Goal: Task Accomplishment & Management: Manage account settings

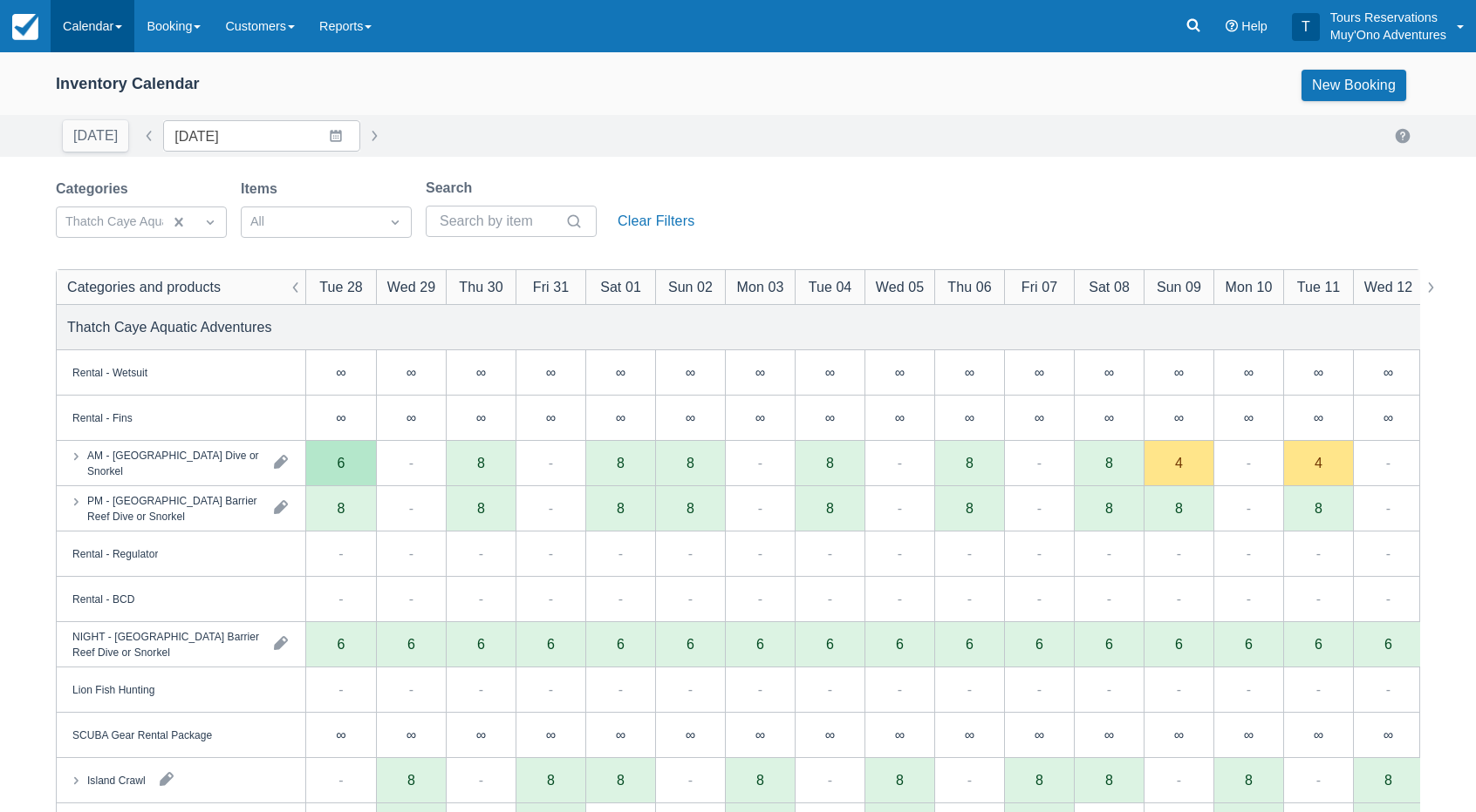
click at [94, 20] on link "Calendar" at bounding box center [92, 26] width 83 height 53
click at [150, 36] on link "Booking" at bounding box center [173, 26] width 78 height 53
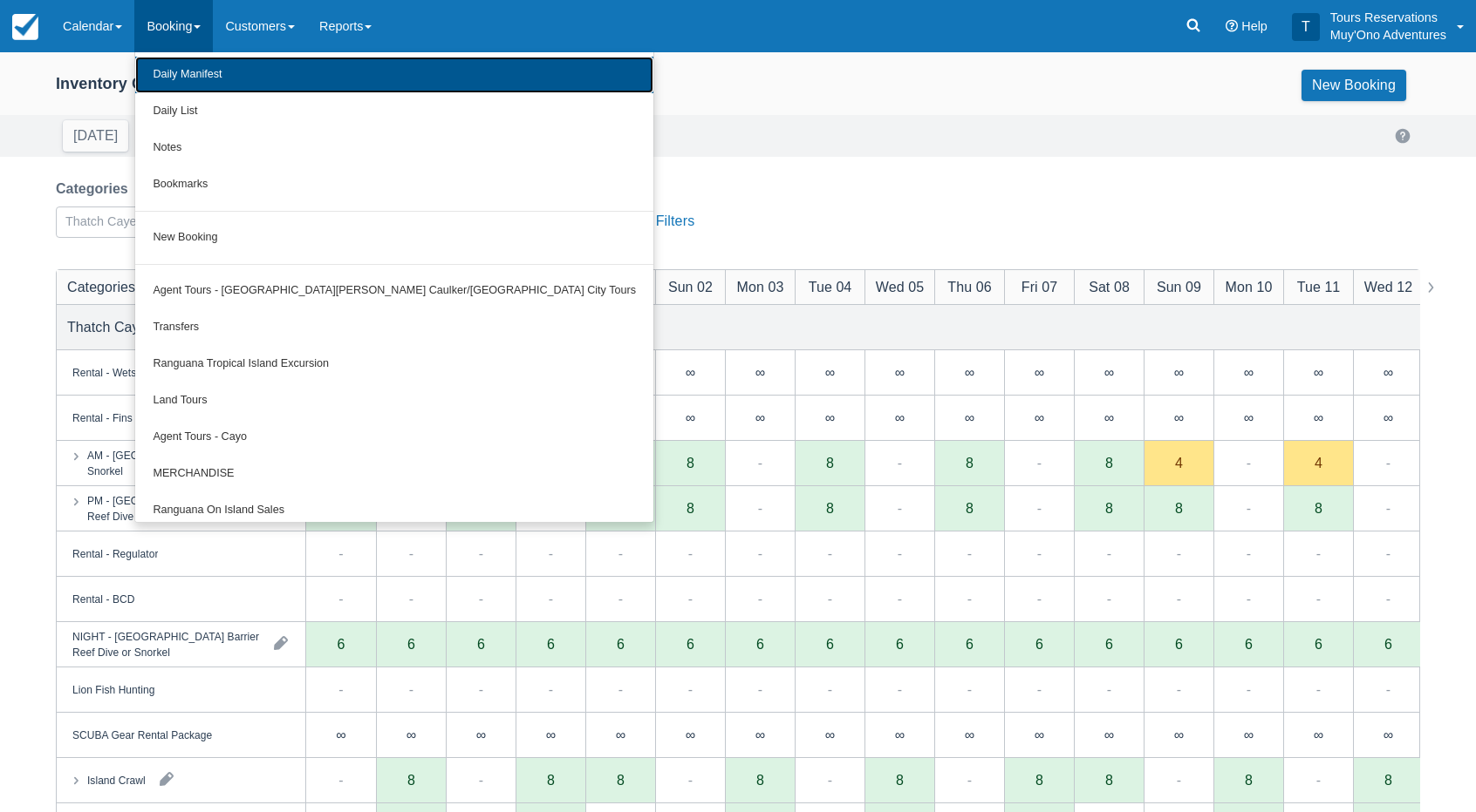
click at [168, 81] on link "Daily Manifest" at bounding box center [394, 74] width 518 height 37
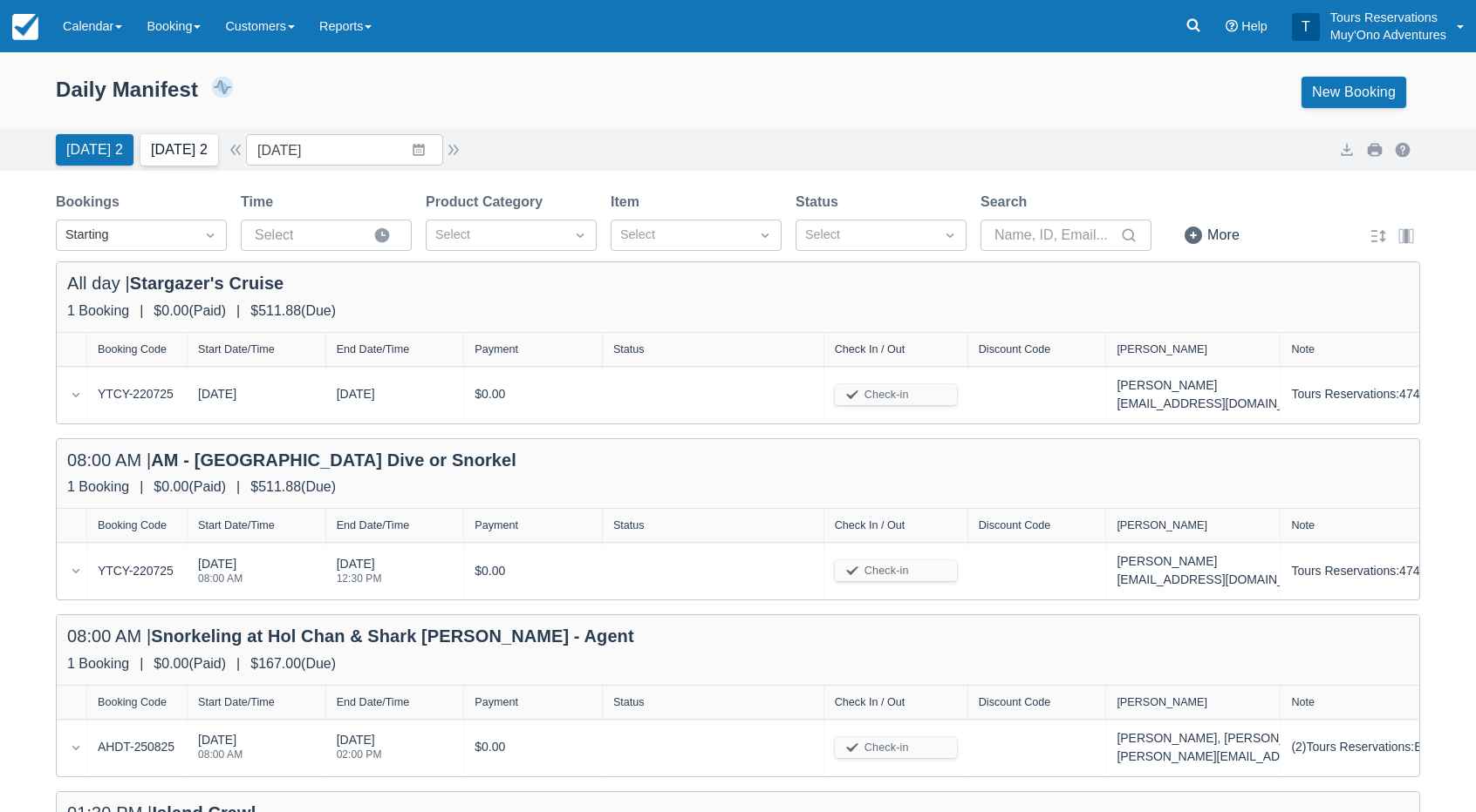
click at [180, 153] on button "Tomorrow 2" at bounding box center [179, 150] width 77 height 32
type input "09/07/25"
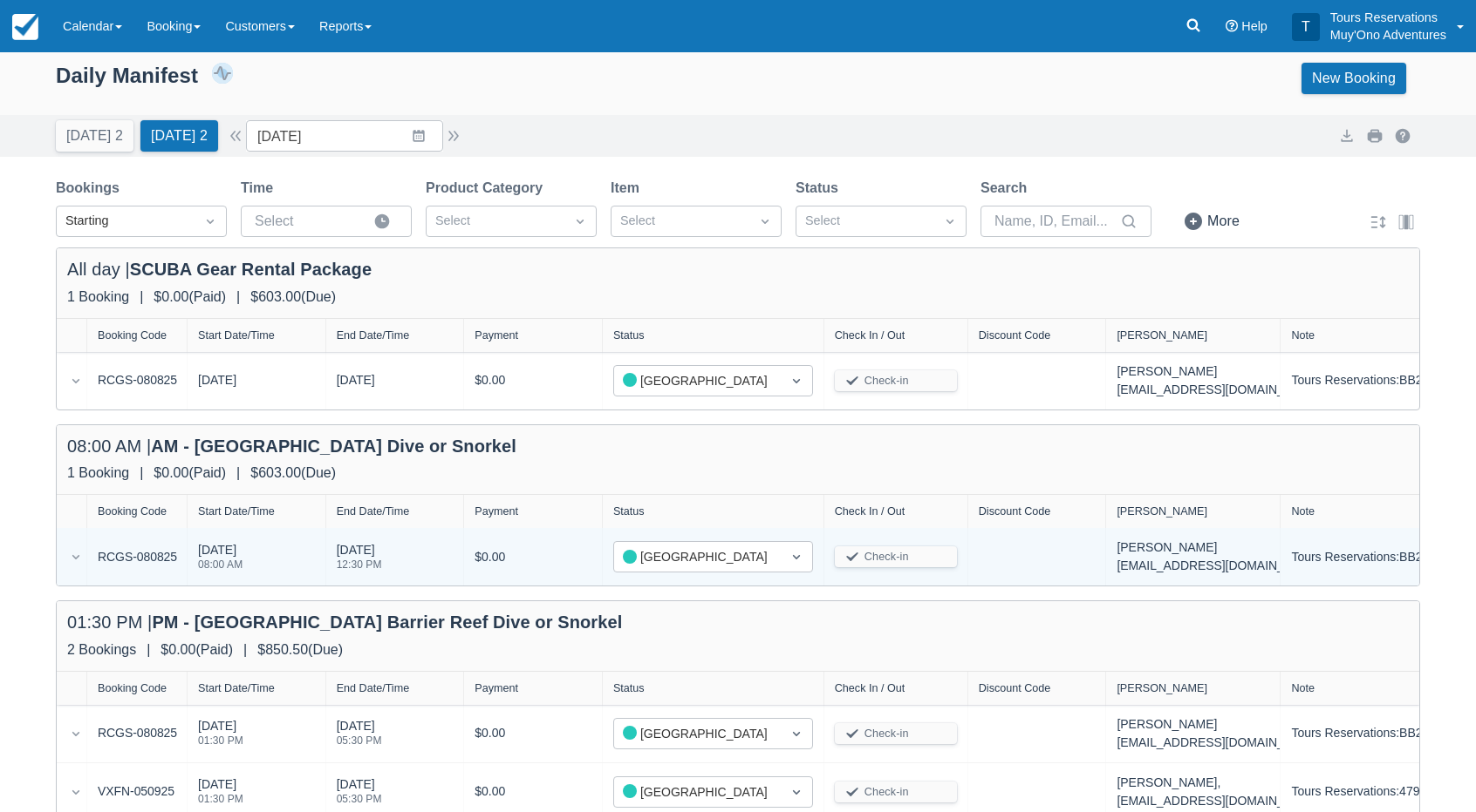
scroll to position [21, 0]
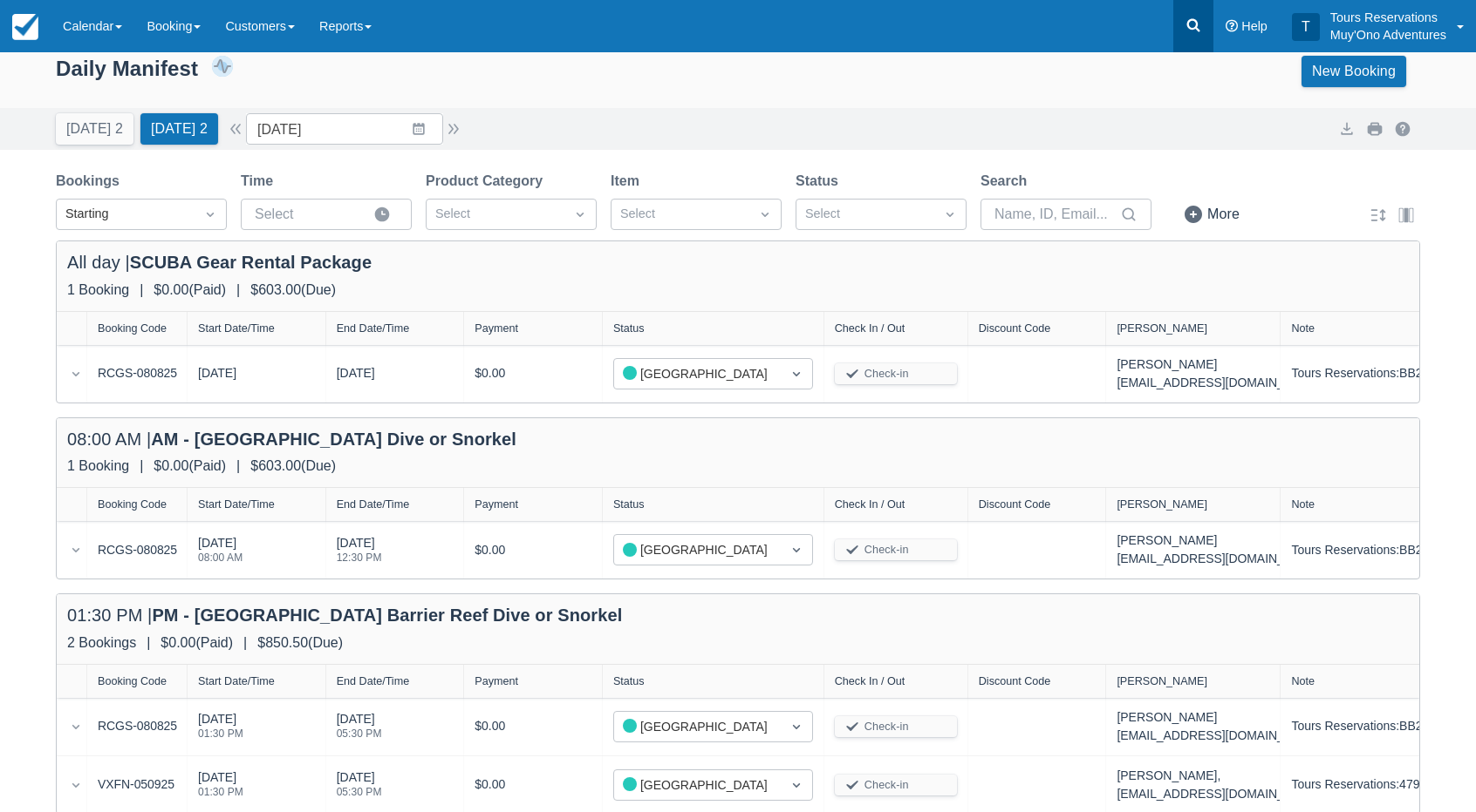
click at [1191, 25] on icon at bounding box center [1194, 26] width 18 height 18
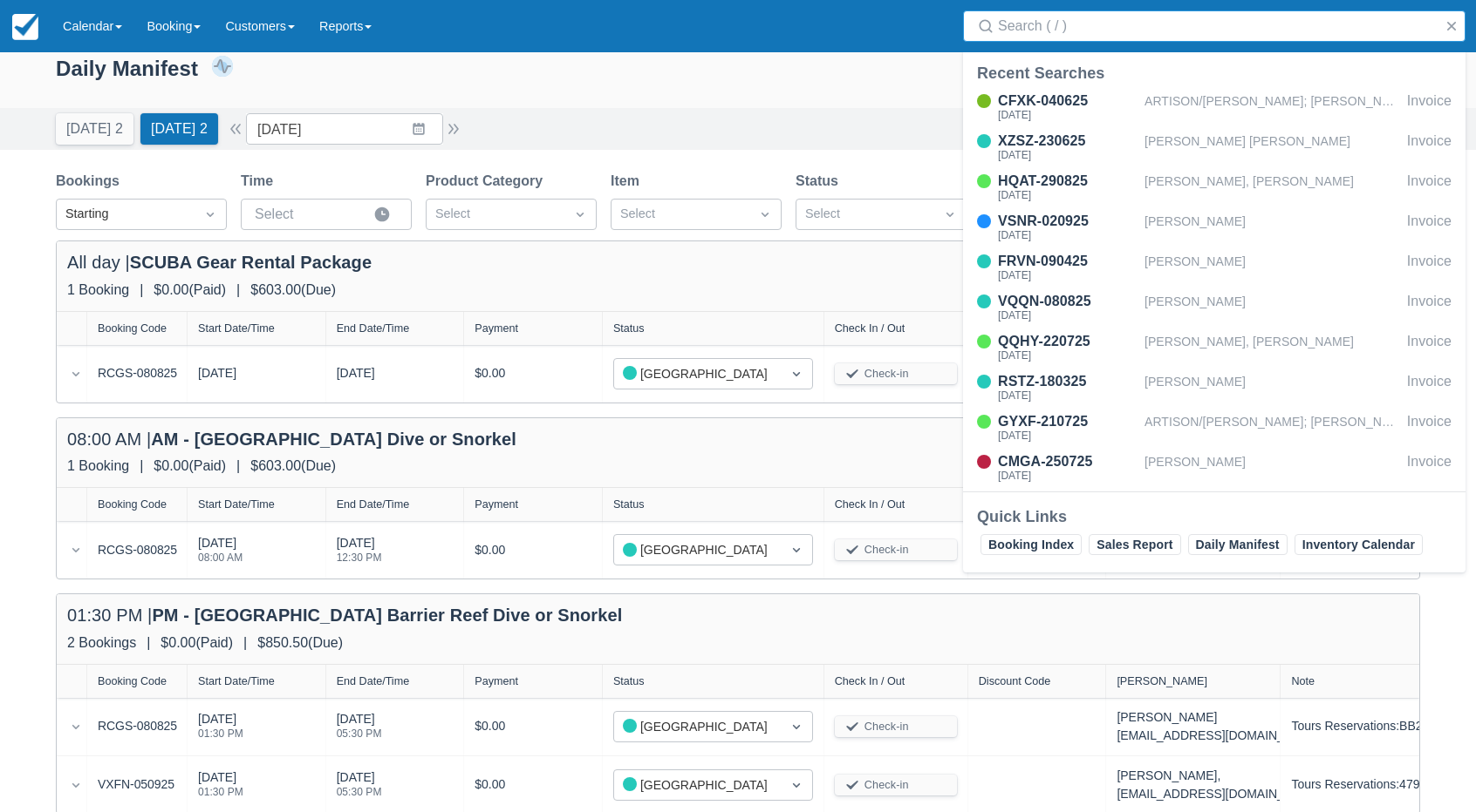
click at [1077, 24] on input "Search" at bounding box center [1218, 27] width 440 height 32
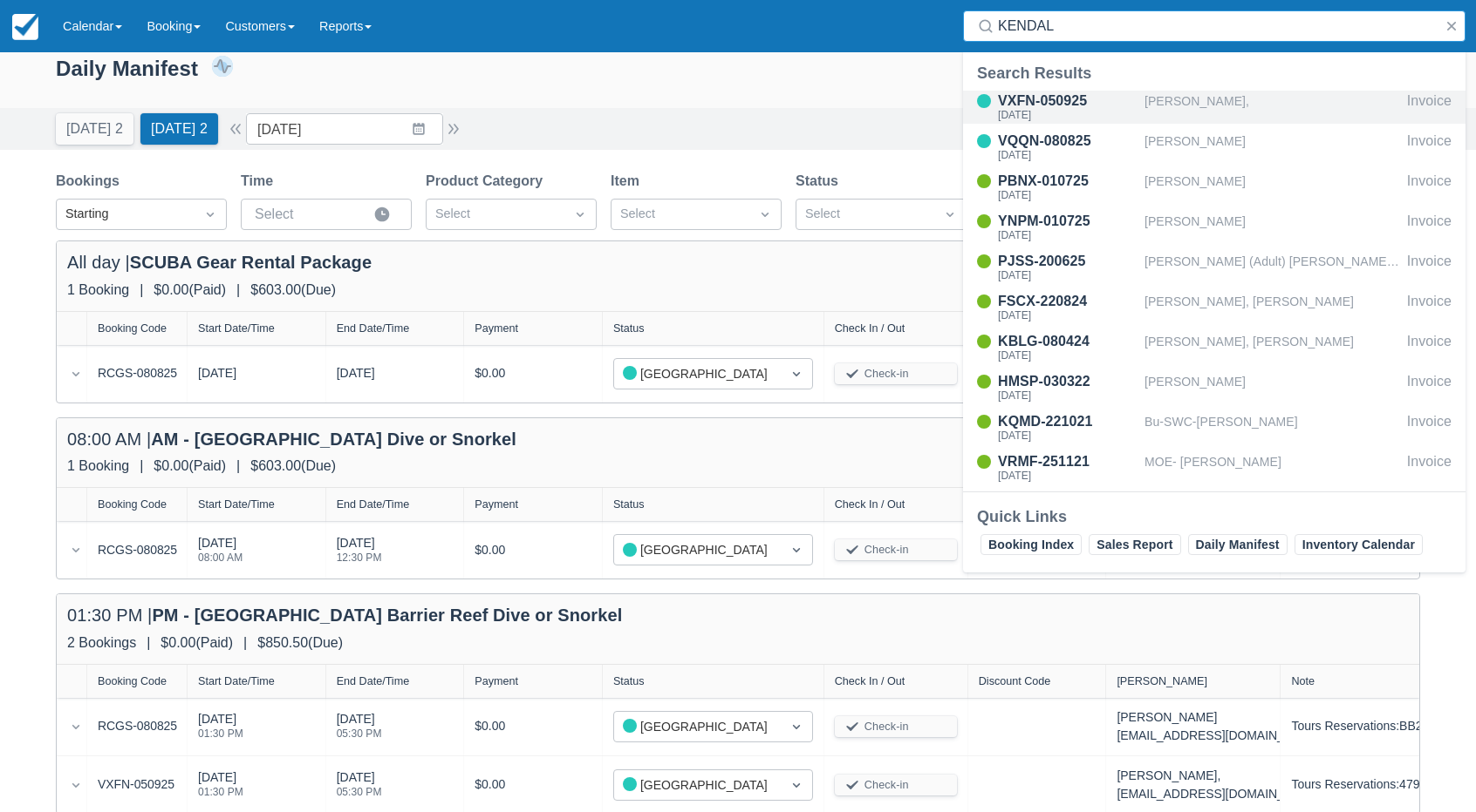
type input "KENDAL"
click at [1120, 100] on div "VXFN-050925" at bounding box center [1068, 100] width 140 height 21
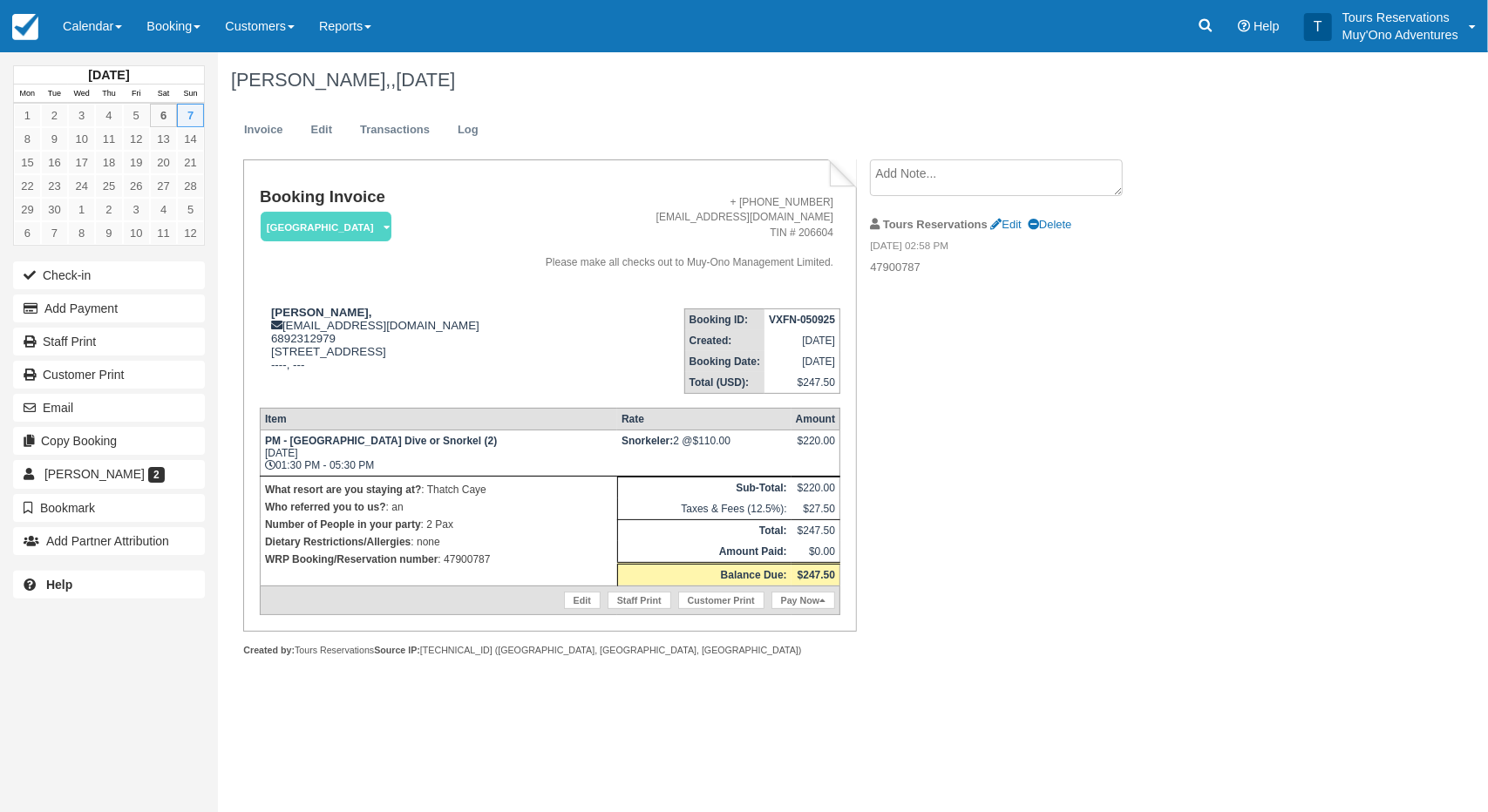
click at [1002, 432] on div "Booking Invoice [GEOGRAPHIC_DATA]   Pending HOLD Deposit Paid Cancelled Void Mu…" at bounding box center [698, 427] width 959 height 535
click at [78, 475] on span "[PERSON_NAME]" at bounding box center [94, 474] width 100 height 14
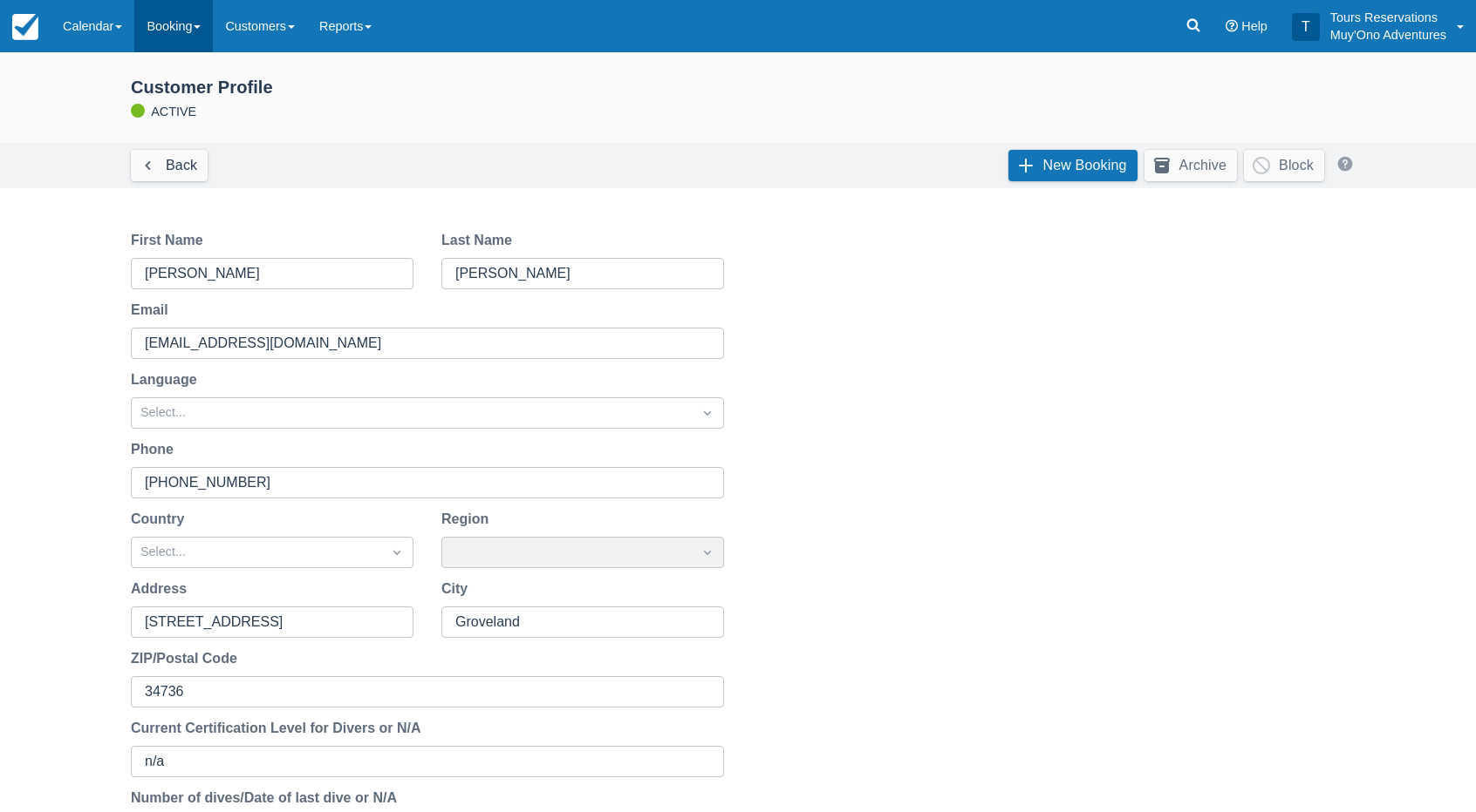
click at [186, 25] on link "Booking" at bounding box center [173, 26] width 78 height 53
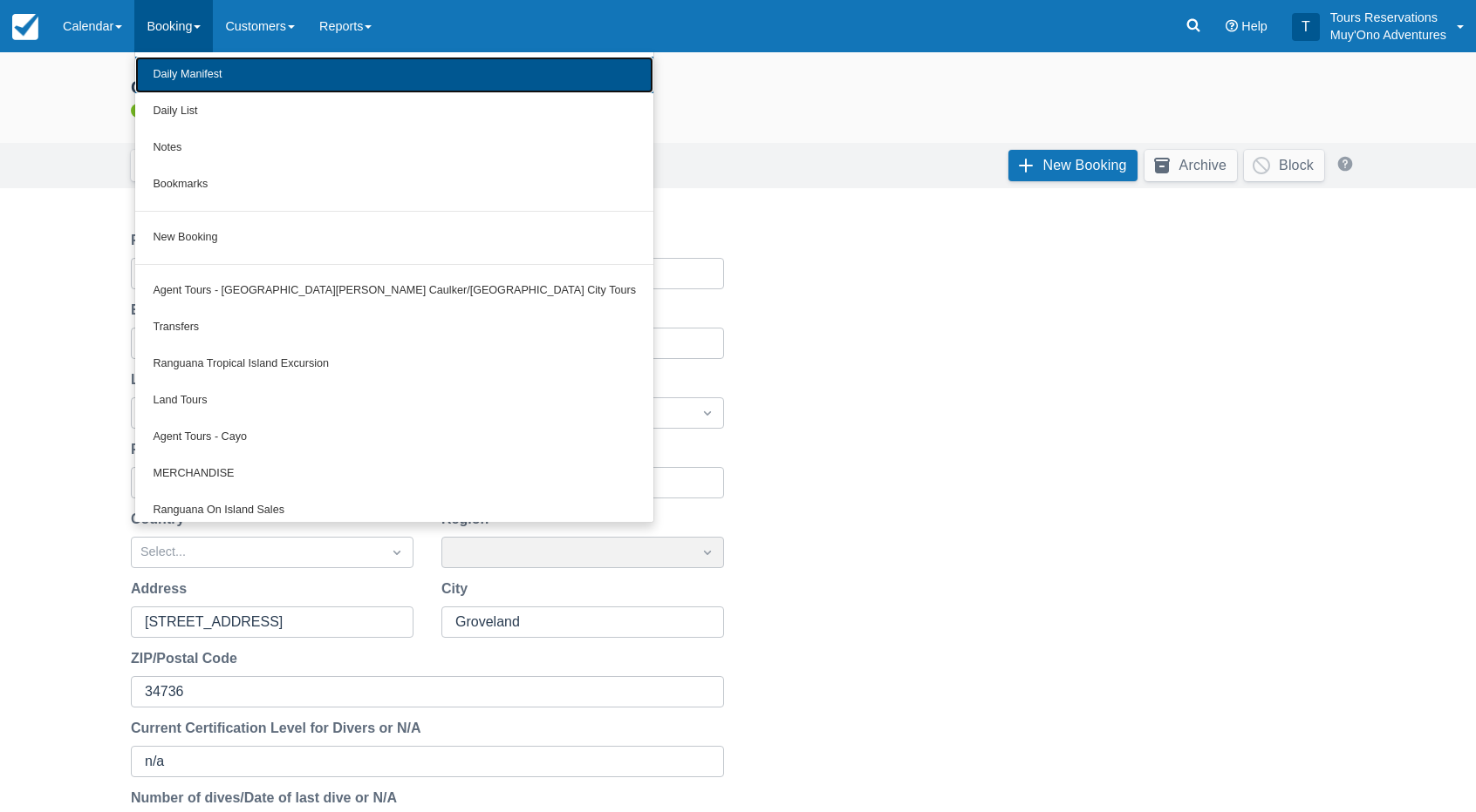
click at [210, 74] on link "Daily Manifest" at bounding box center [394, 74] width 518 height 37
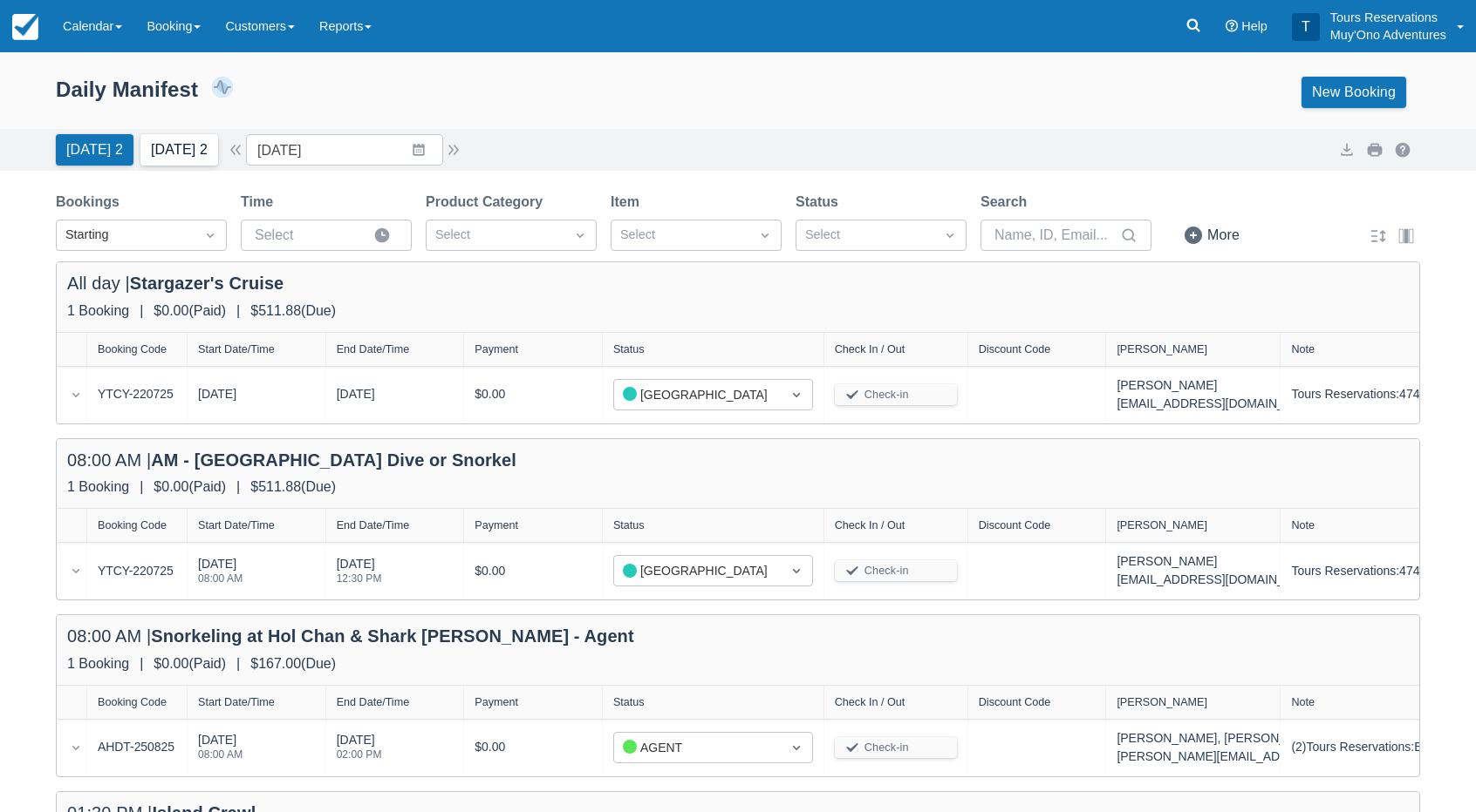
click at [196, 141] on button "[DATE] 2" at bounding box center [179, 150] width 77 height 32
type input "[DATE]"
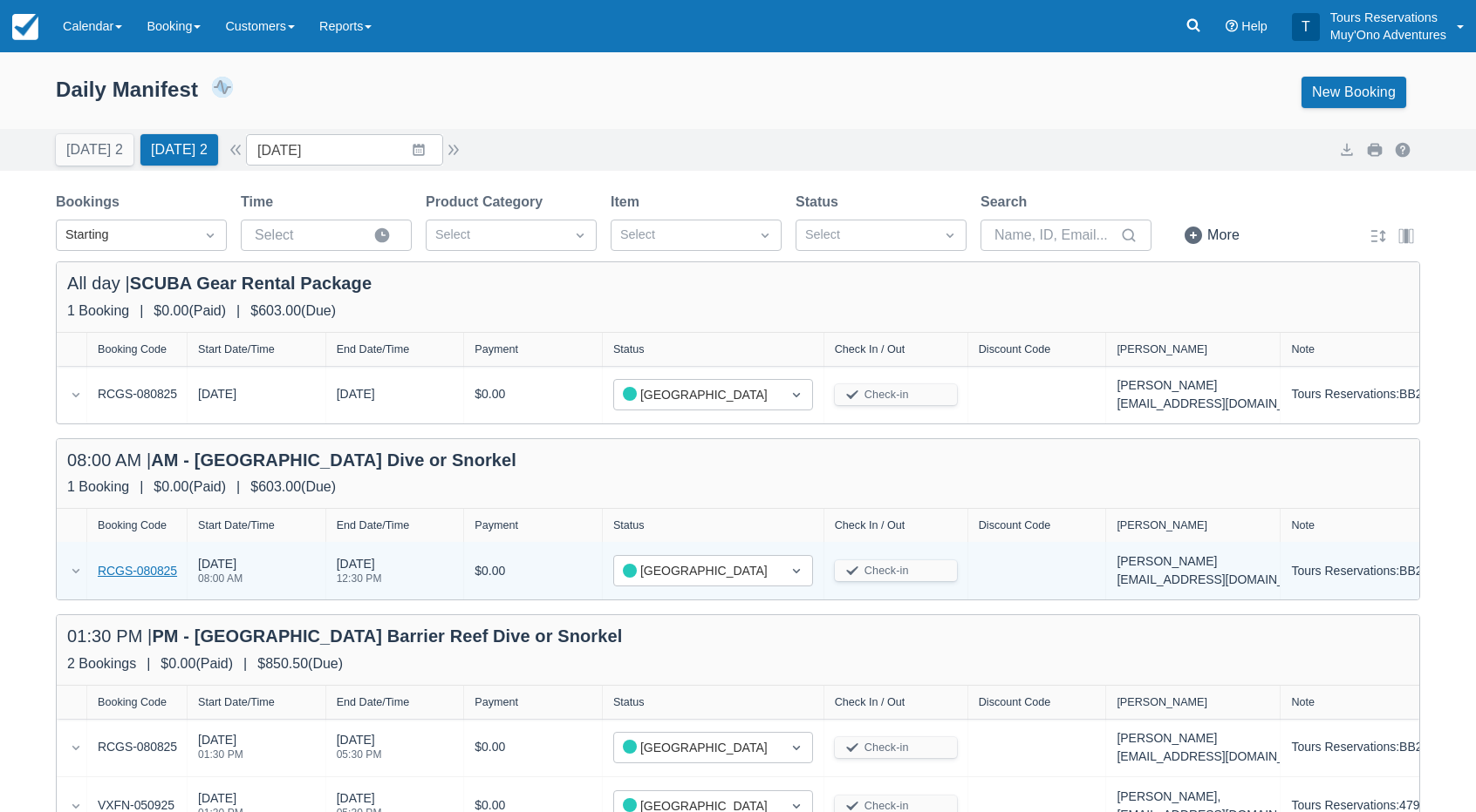
click at [131, 570] on link "RCGS-080825" at bounding box center [137, 571] width 79 height 18
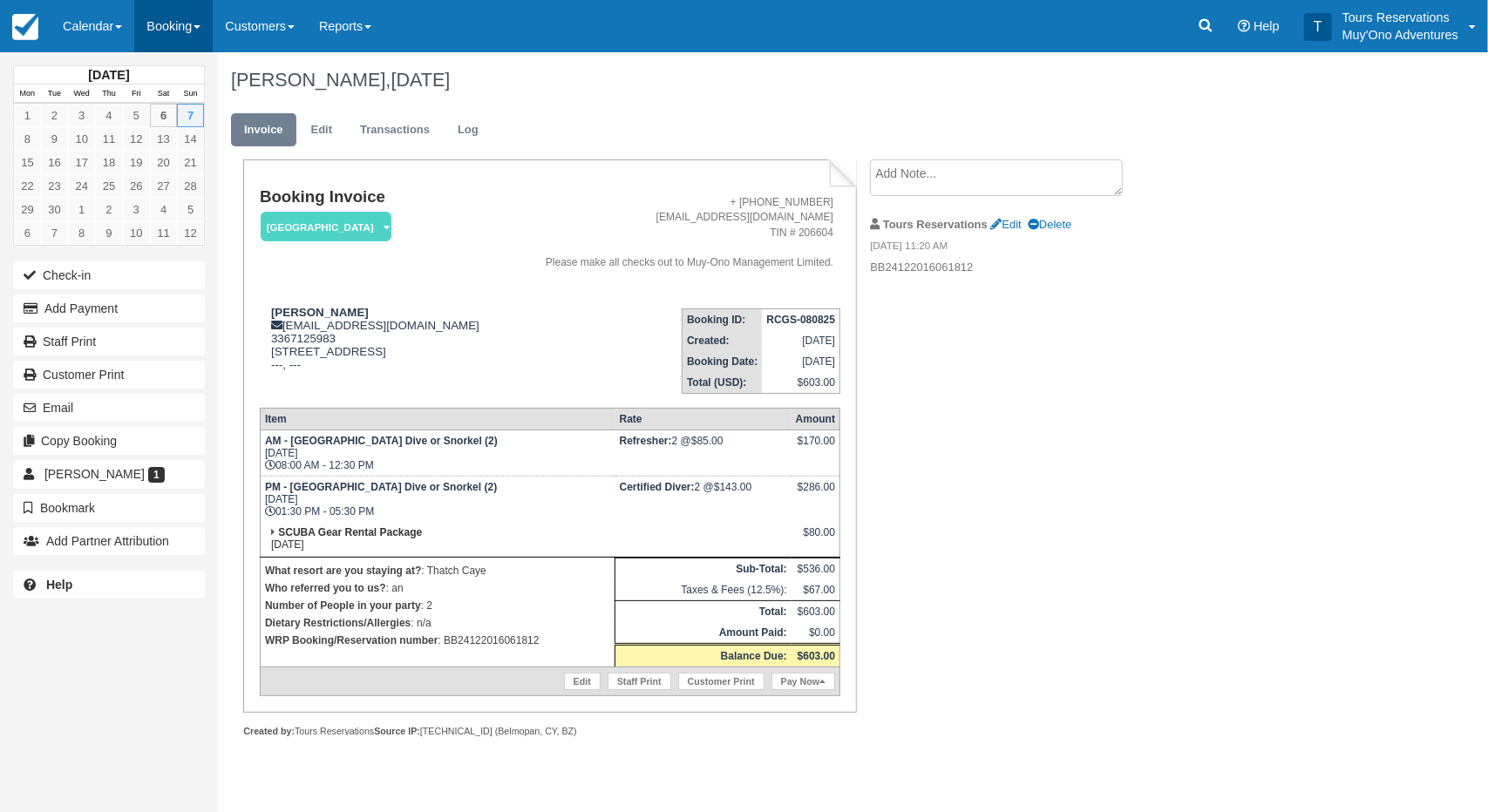
click at [171, 32] on link "Booking" at bounding box center [173, 26] width 78 height 53
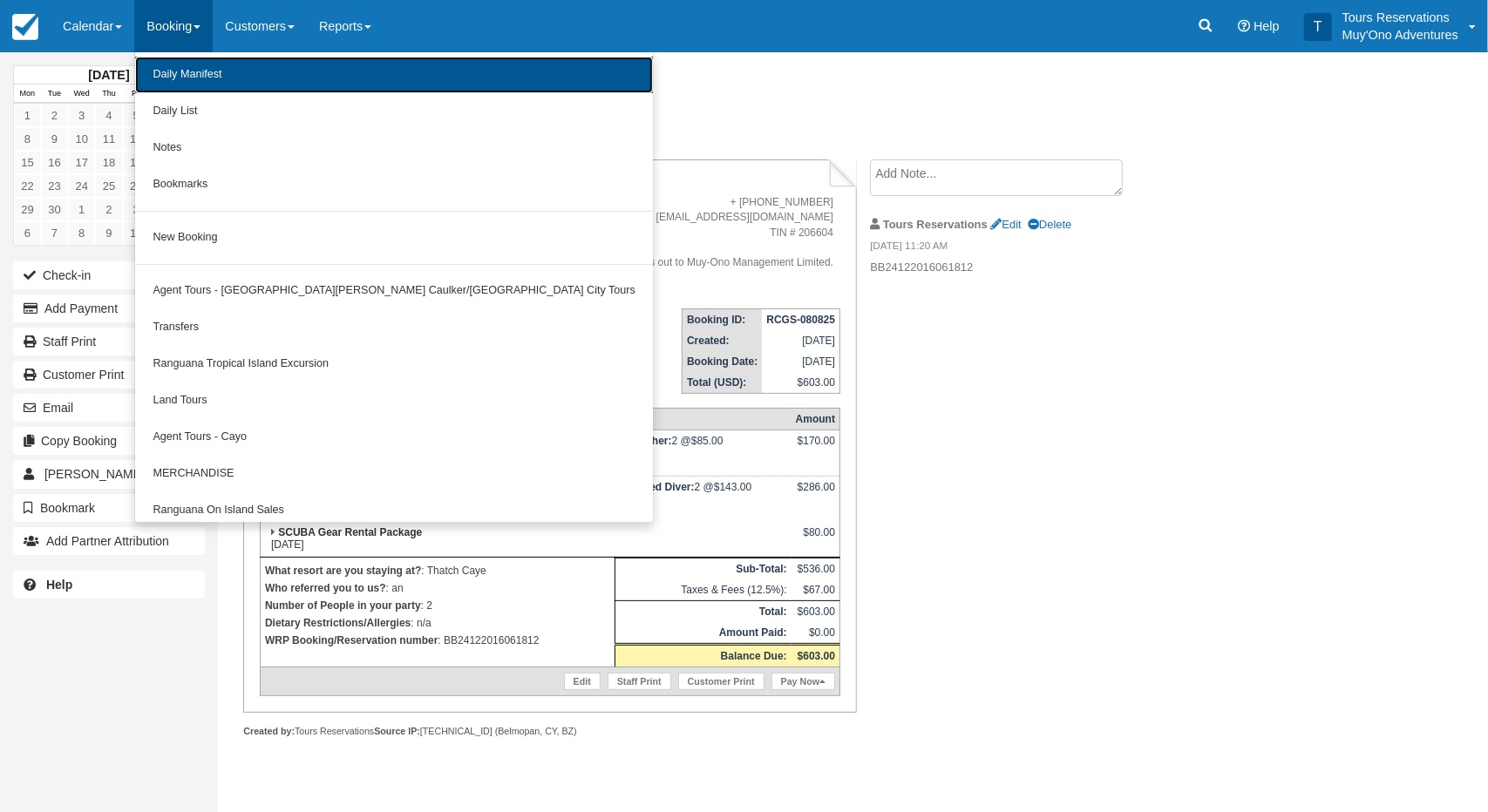
click at [199, 74] on link "Daily Manifest" at bounding box center [394, 74] width 518 height 37
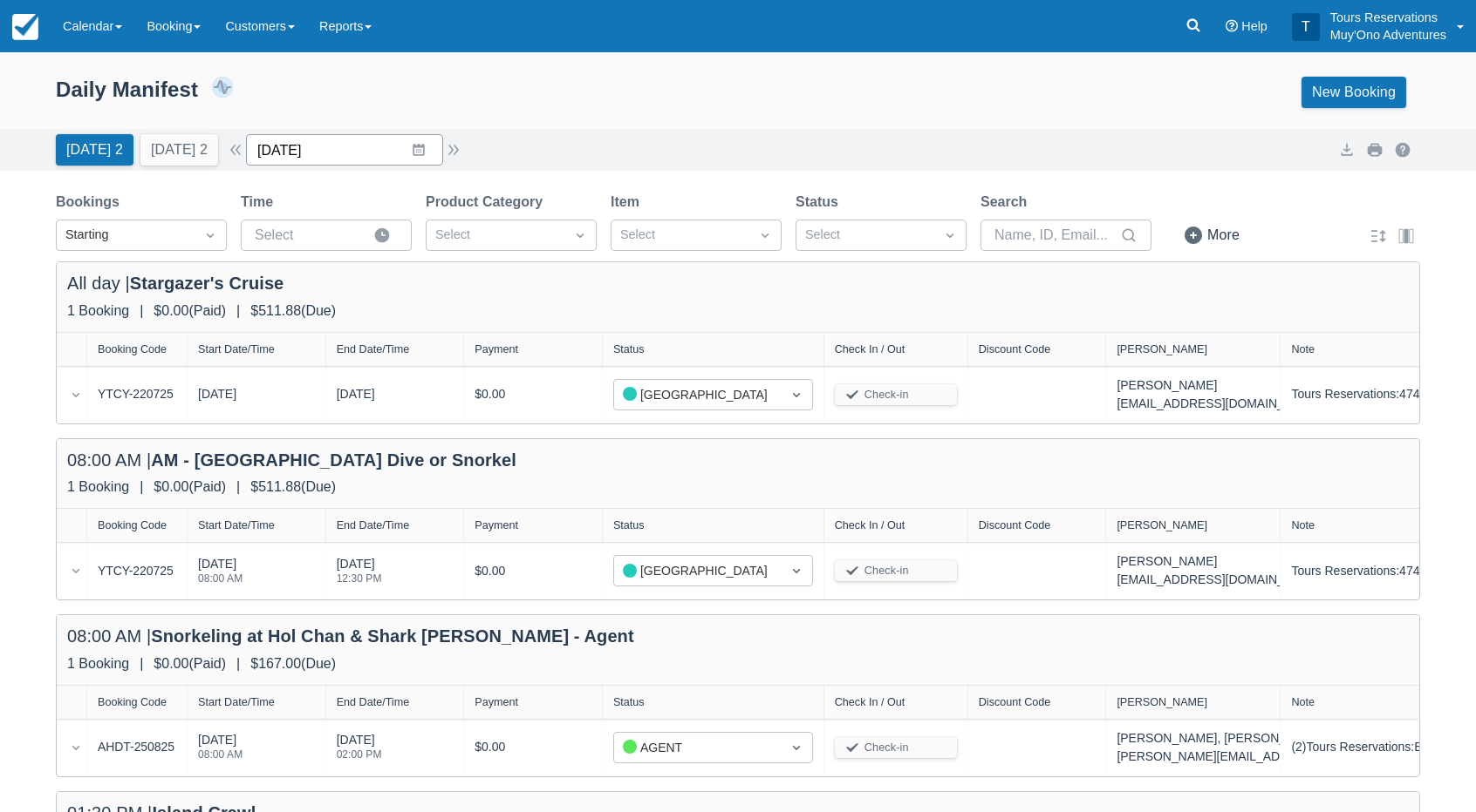
click at [316, 144] on input "[DATE]" at bounding box center [345, 150] width 197 height 32
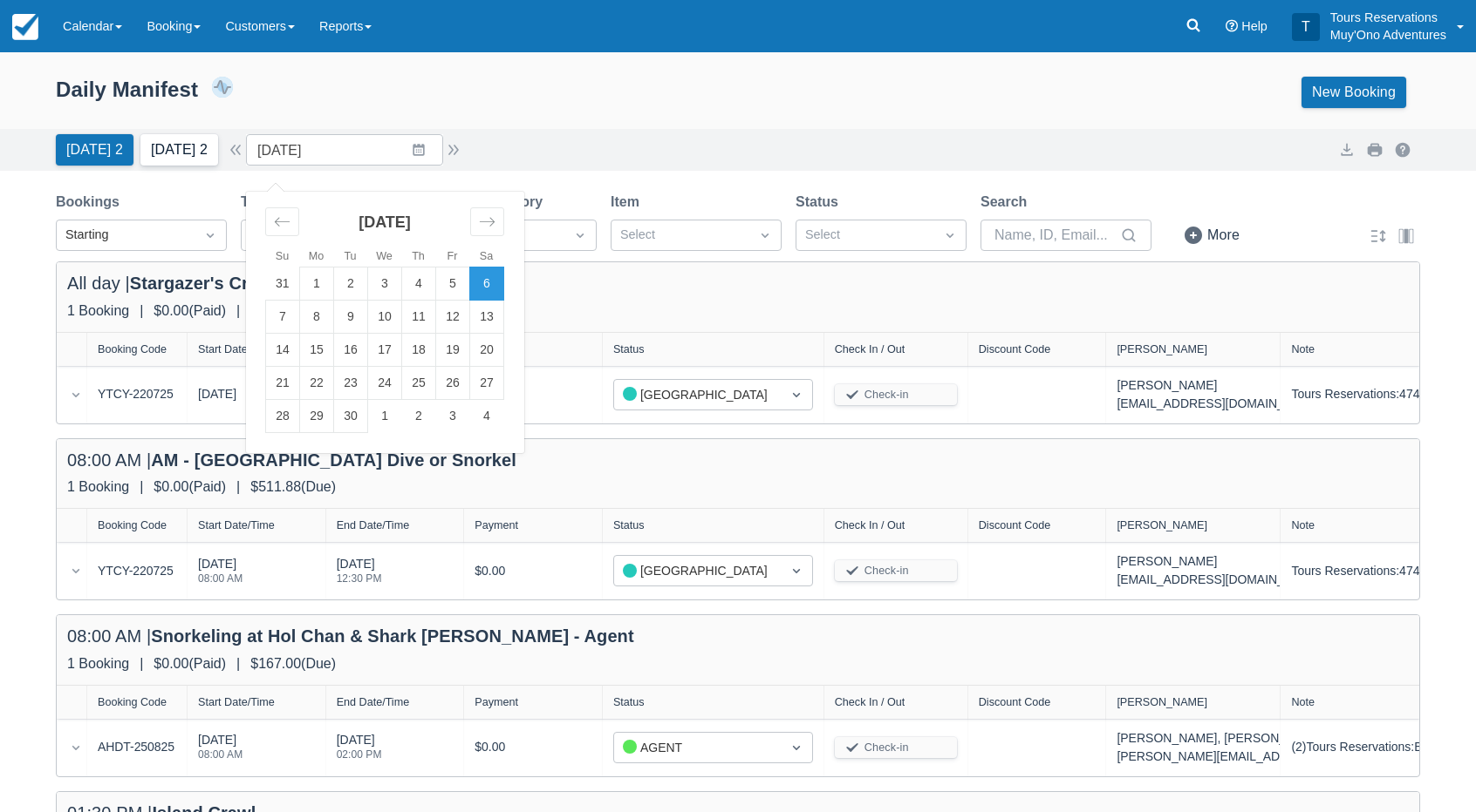
click at [183, 160] on button "[DATE] 2" at bounding box center [179, 150] width 77 height 32
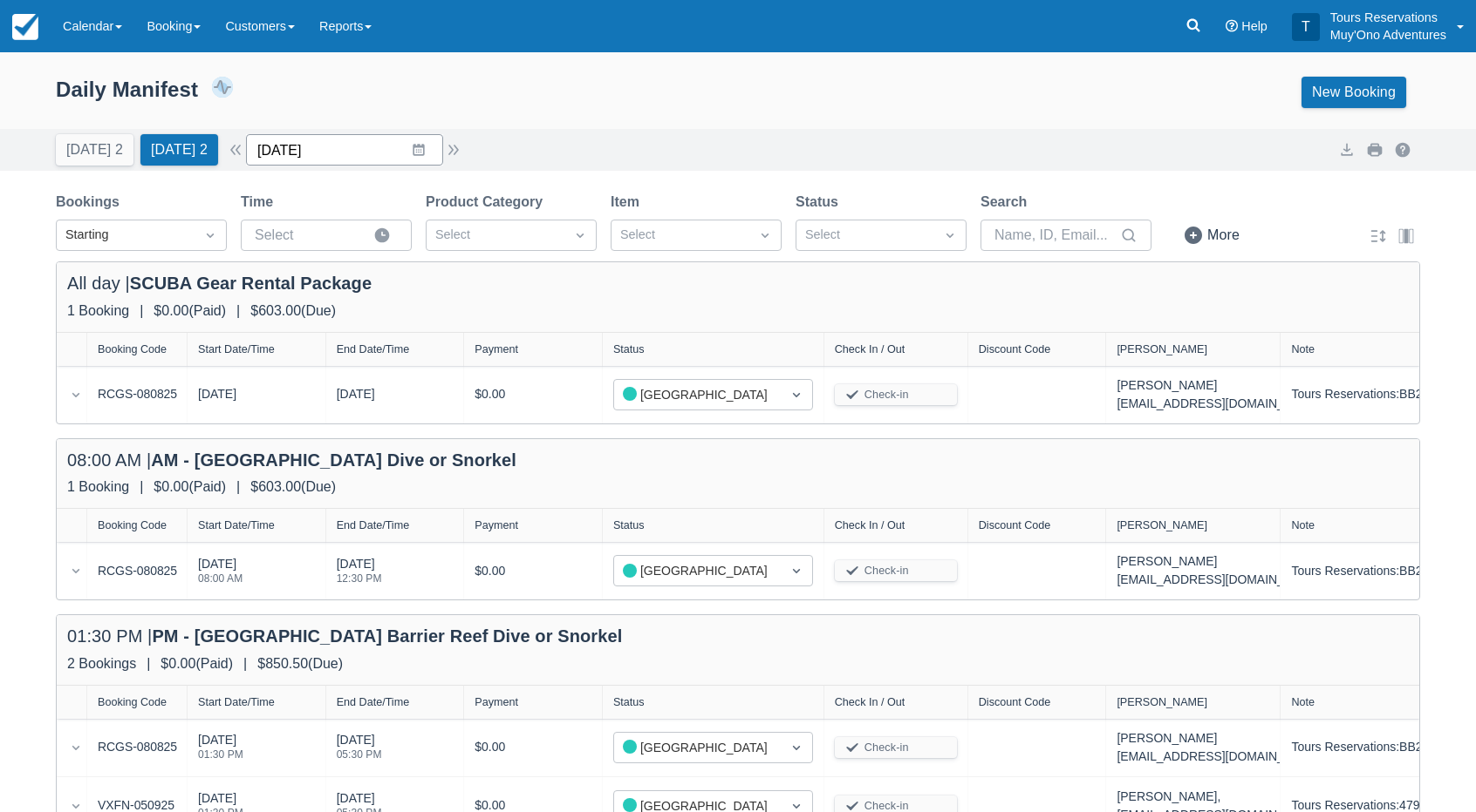
click at [327, 154] on input "[DATE]" at bounding box center [345, 150] width 197 height 32
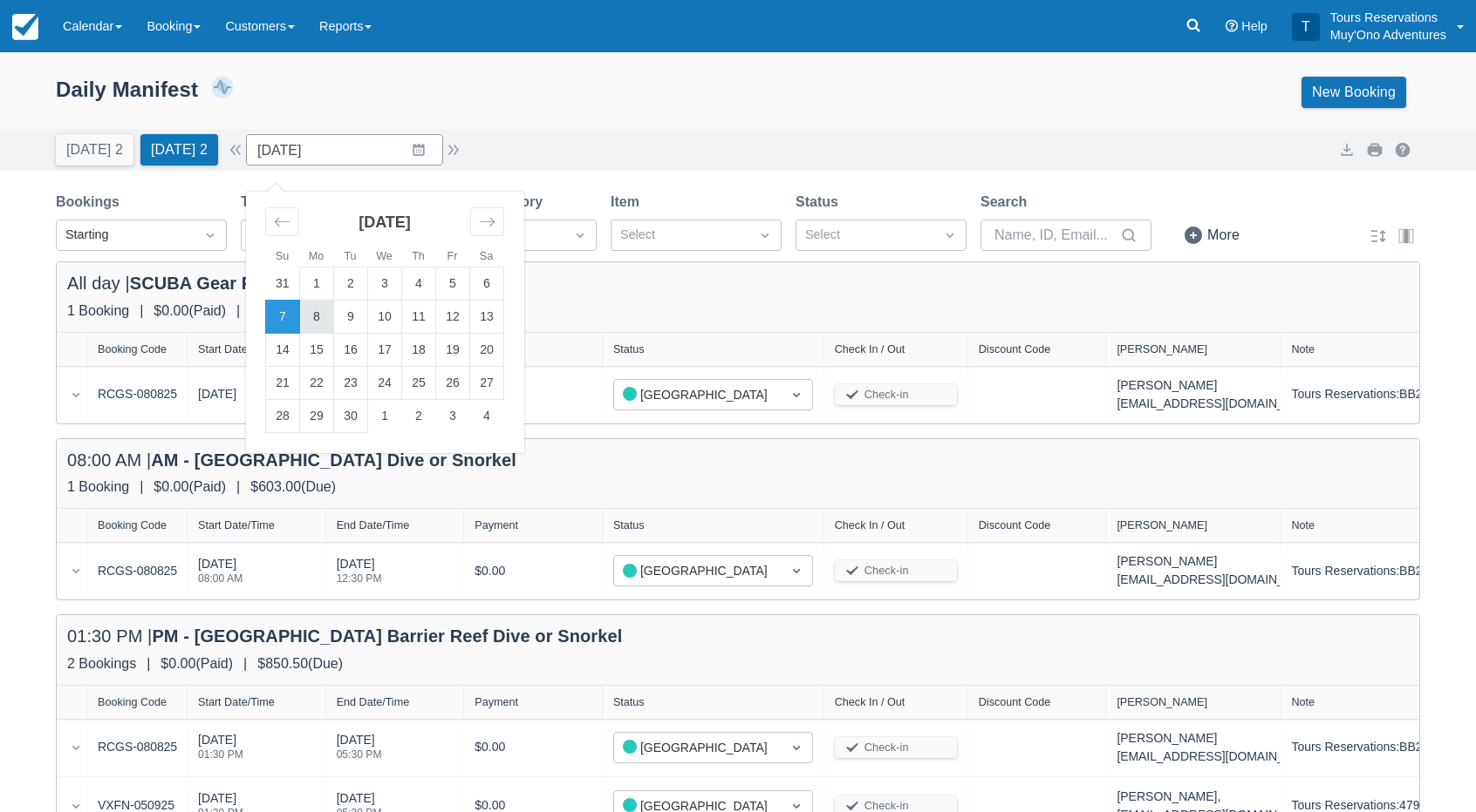
click at [318, 309] on td "8" at bounding box center [317, 317] width 34 height 33
type input "09/08/25"
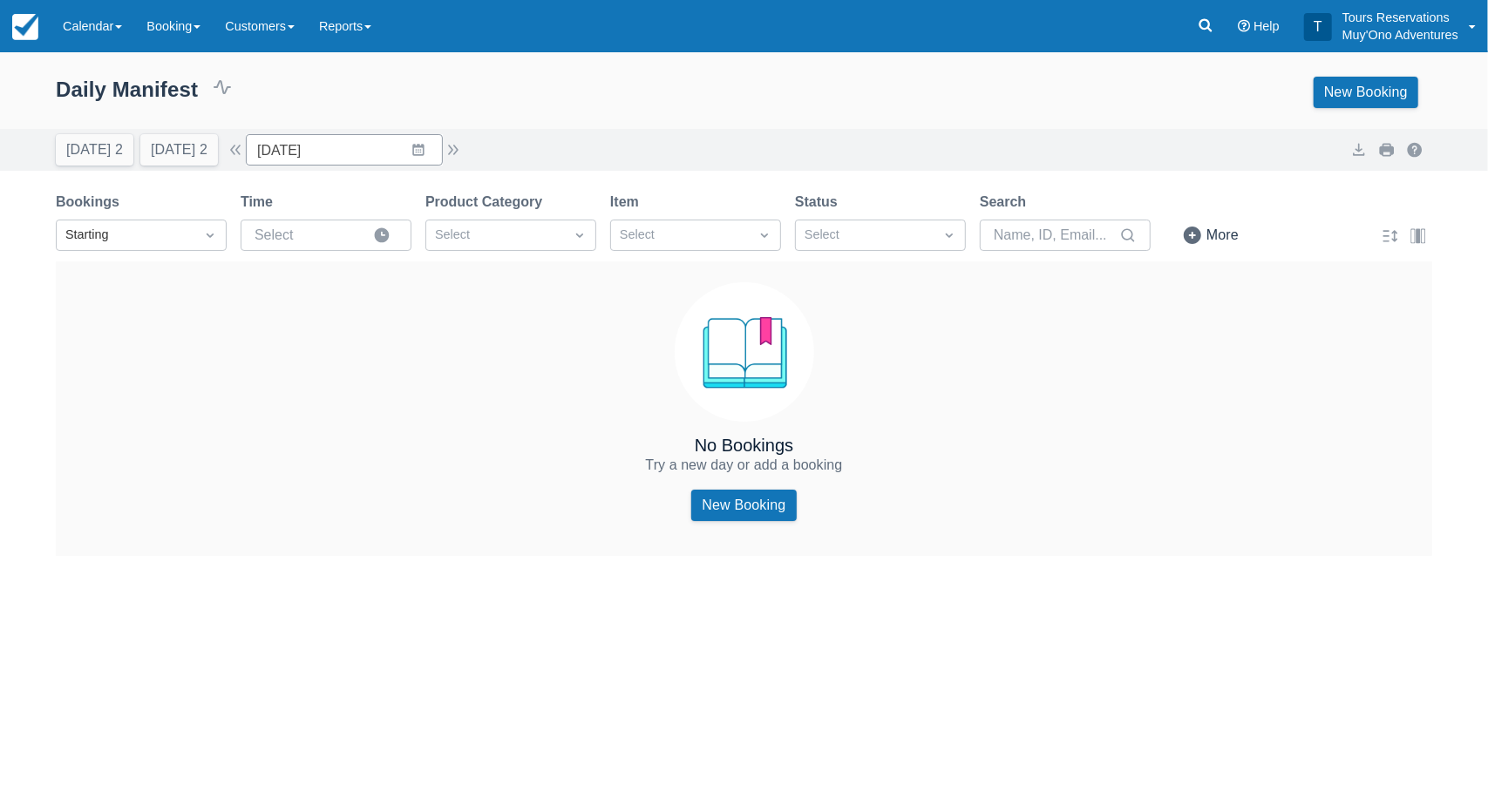
click at [633, 135] on div "Today 2 Tomorrow 2 Date 09/08/25 Navigate forward to interact with the calendar…" at bounding box center [744, 150] width 1377 height 32
drag, startPoint x: 640, startPoint y: 109, endPoint x: 288, endPoint y: 45, distance: 357.8
click at [626, 110] on div "Daily Manifest 0 Bookings $0.00 Booking Revenue View Revenue Report New Booking" at bounding box center [744, 95] width 1488 height 67
